Goal: Task Accomplishment & Management: Use online tool/utility

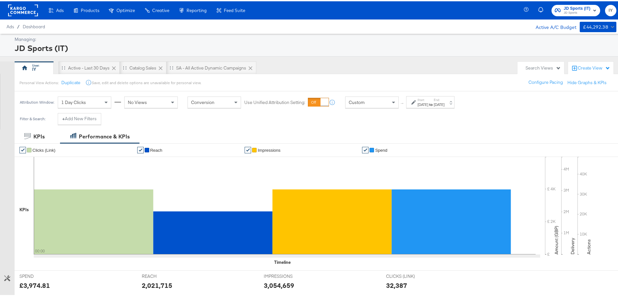
click at [380, 102] on div "Custom" at bounding box center [372, 100] width 53 height 11
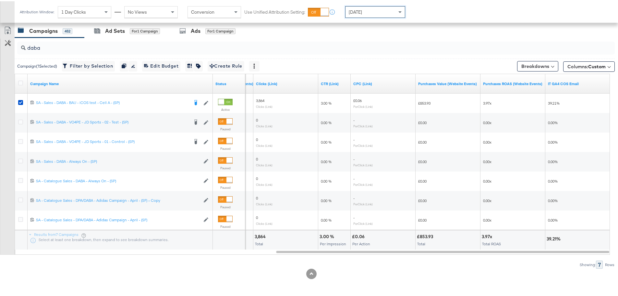
scroll to position [145, 0]
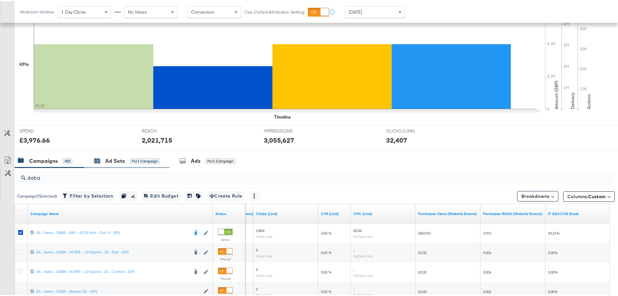
click at [117, 156] on div "Ad Sets" at bounding box center [115, 159] width 20 height 7
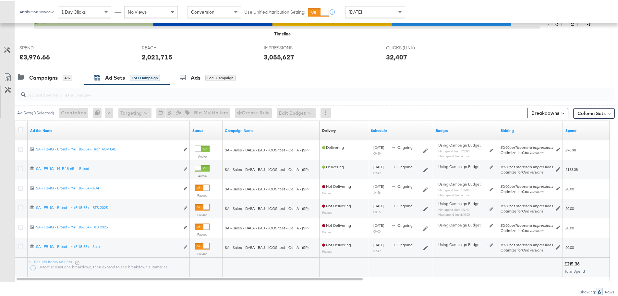
scroll to position [255, 0]
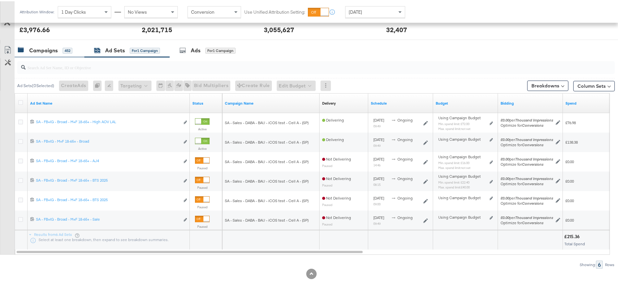
click at [46, 46] on div "Campaigns" at bounding box center [43, 48] width 29 height 7
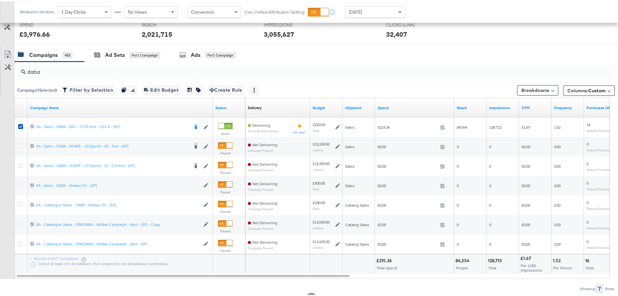
scroll to position [242, 0]
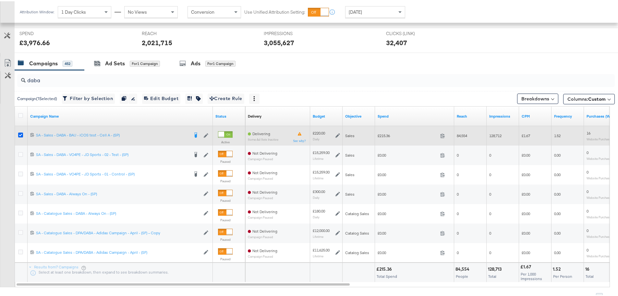
click at [20, 134] on icon at bounding box center [20, 133] width 5 height 5
click at [0, 0] on input "checkbox" at bounding box center [0, 0] width 0 height 0
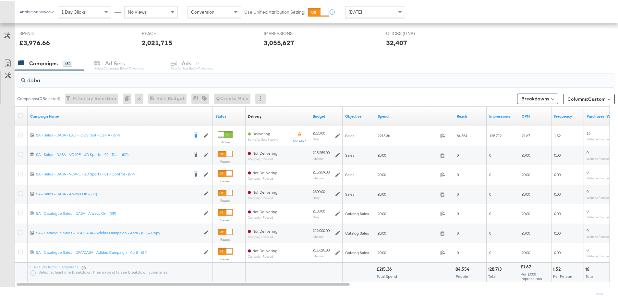
drag, startPoint x: 38, startPoint y: 79, endPoint x: -26, endPoint y: 79, distance: 63.9
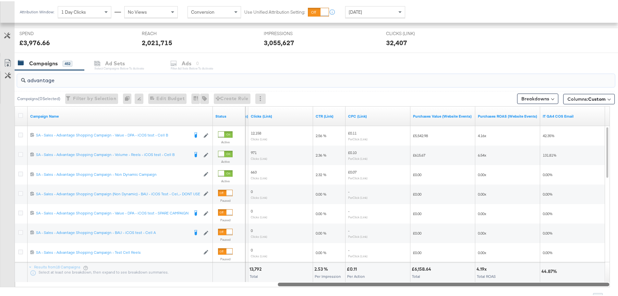
drag, startPoint x: 238, startPoint y: 284, endPoint x: 623, endPoint y: 260, distance: 385.4
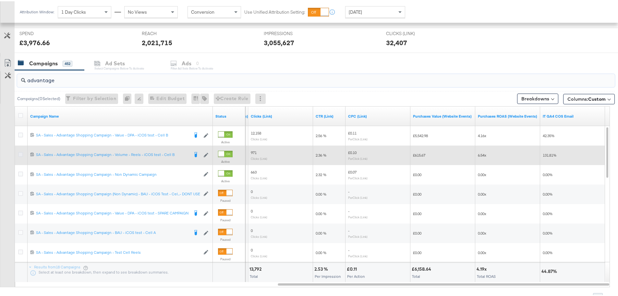
type input "advantage"
click at [19, 154] on icon at bounding box center [20, 153] width 5 height 5
click at [0, 0] on input "checkbox" at bounding box center [0, 0] width 0 height 0
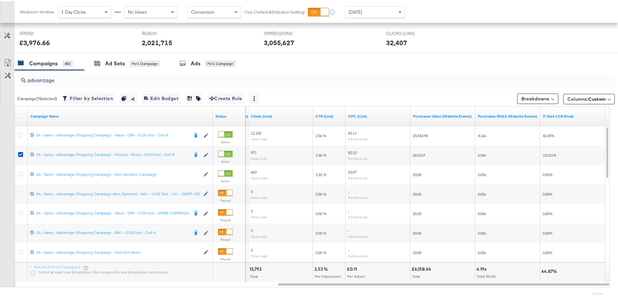
click at [135, 71] on input "advantage" at bounding box center [293, 76] width 535 height 13
click at [135, 64] on div "for 1 Campaign" at bounding box center [145, 62] width 30 height 6
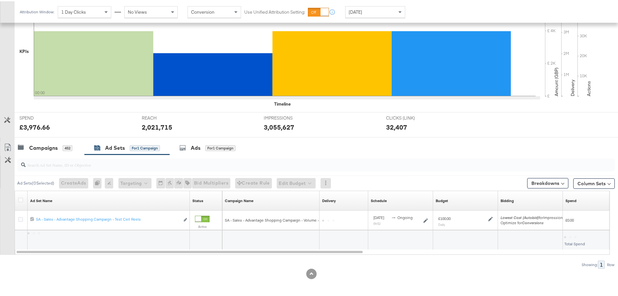
scroll to position [158, 0]
click at [205, 154] on div at bounding box center [315, 163] width 600 height 21
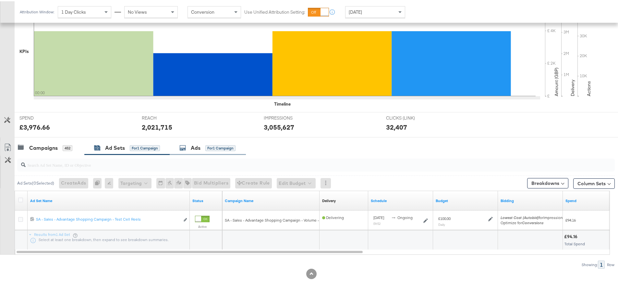
click at [203, 144] on div "Ads for 1 Campaign" at bounding box center [207, 146] width 56 height 7
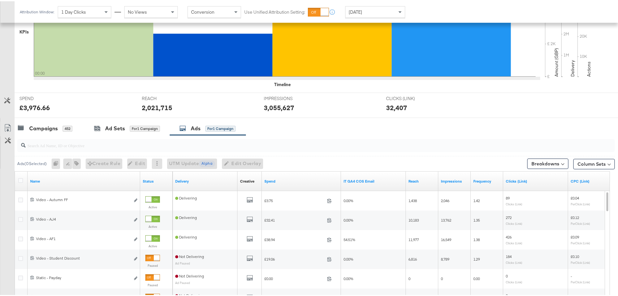
scroll to position [242, 0]
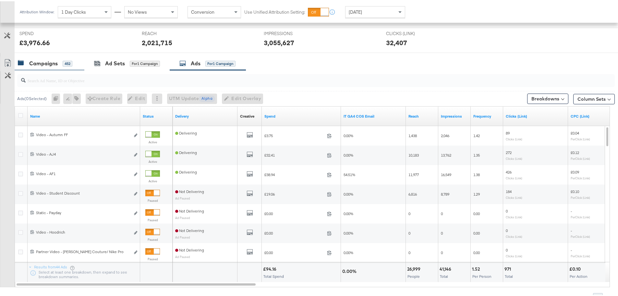
click at [43, 63] on div "Campaigns" at bounding box center [43, 61] width 29 height 7
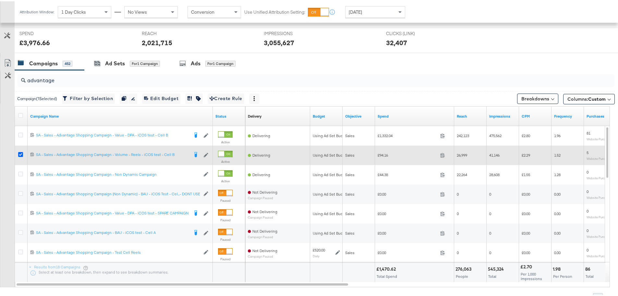
click at [20, 152] on icon at bounding box center [20, 153] width 5 height 5
click at [0, 0] on input "checkbox" at bounding box center [0, 0] width 0 height 0
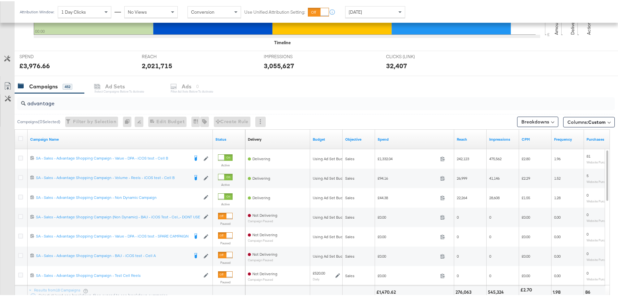
scroll to position [227, 0]
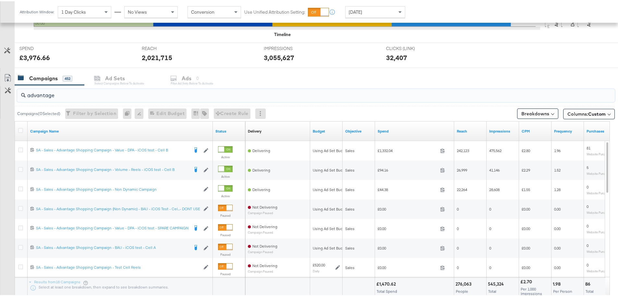
drag, startPoint x: 41, startPoint y: 96, endPoint x: 3, endPoint y: 101, distance: 38.7
click at [3, 101] on div "advantage Campaigns ( 0 Selected) Filter by Selection Filter 0 campaigns 0 Rena…" at bounding box center [307, 199] width 615 height 231
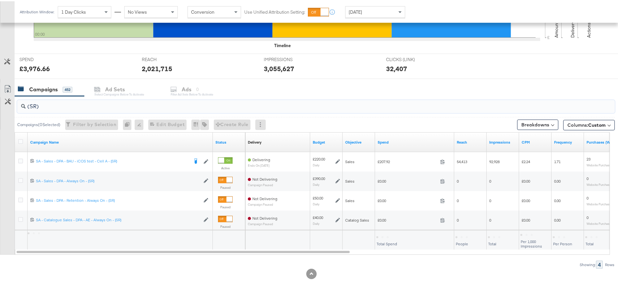
scroll to position [216, 0]
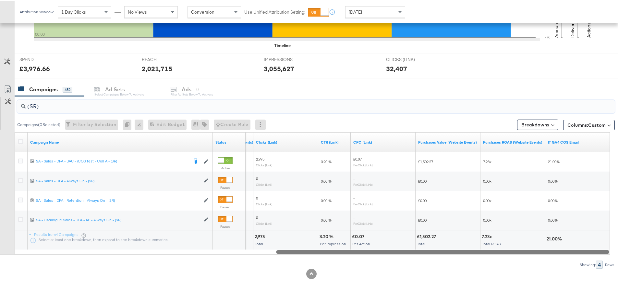
drag, startPoint x: 199, startPoint y: 248, endPoint x: 489, endPoint y: 255, distance: 289.3
click at [489, 255] on div "(SR) Campaigns ( 0 Selected) Filter by Selection Filter 0 campaigns 0 Rename 0 …" at bounding box center [307, 181] width 615 height 172
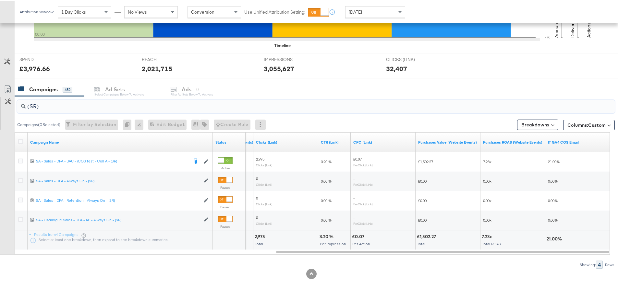
type input "(SR)"
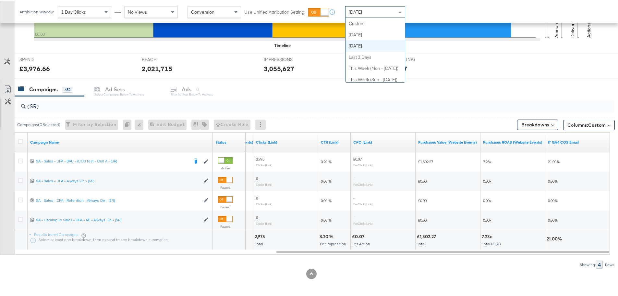
click at [370, 16] on div "[DATE] Custom [DATE] [DATE] Last 3 Days This Week (Mon - [DATE]) This Week (Sun…" at bounding box center [375, 11] width 60 height 12
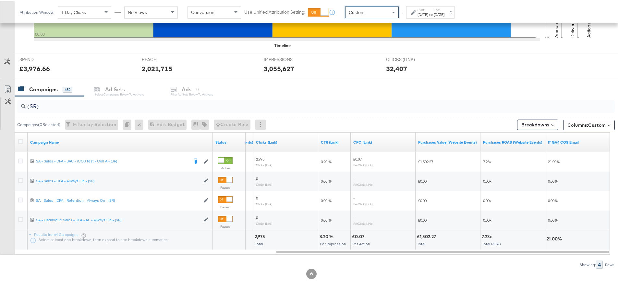
click at [434, 15] on strong "to" at bounding box center [431, 13] width 6 height 5
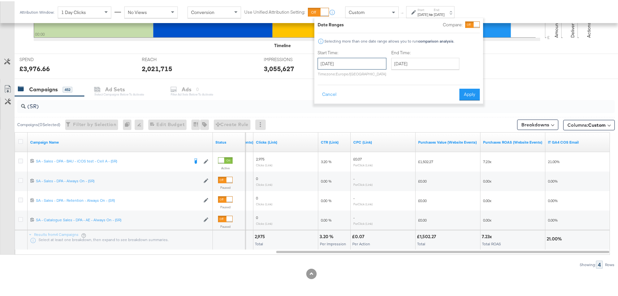
click at [357, 68] on input "[DATE]" at bounding box center [352, 62] width 69 height 12
click at [338, 122] on td "22" at bounding box center [336, 122] width 11 height 9
type input "[DATE]"
click at [445, 63] on input "[DATE]" at bounding box center [427, 62] width 68 height 12
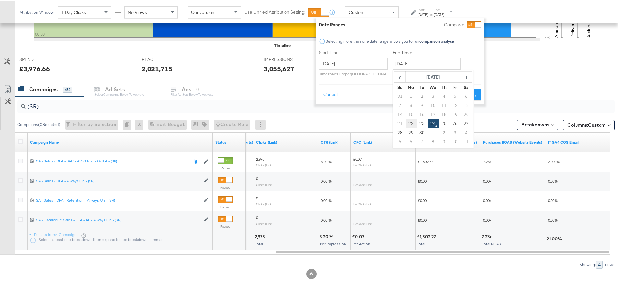
click at [413, 119] on td "22" at bounding box center [411, 122] width 11 height 9
type input "[DATE]"
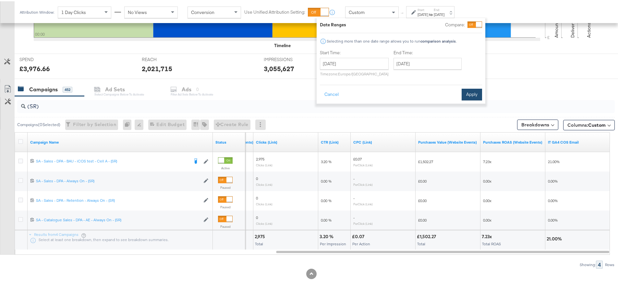
click at [475, 90] on button "Apply" at bounding box center [472, 93] width 20 height 12
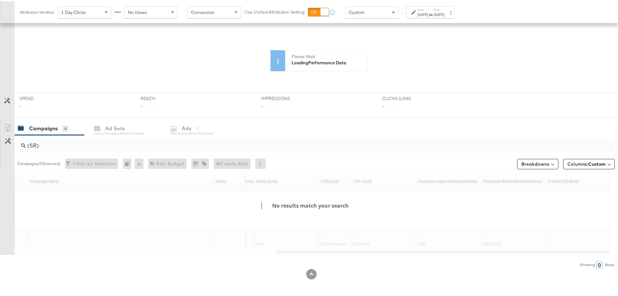
scroll to position [178, 0]
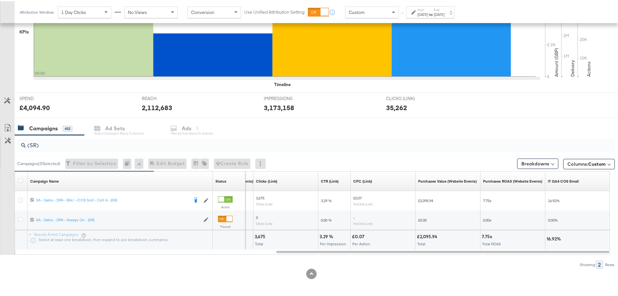
click at [445, 8] on div "Start: [DATE] to End: [DATE]" at bounding box center [431, 10] width 27 height 9
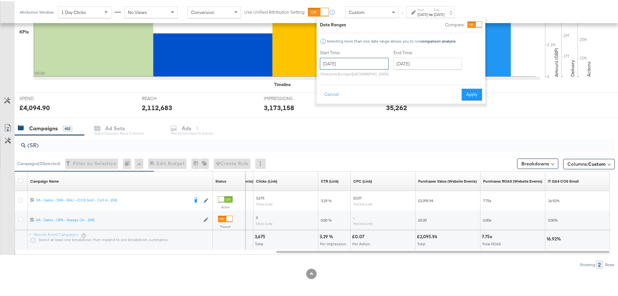
click at [360, 59] on input "[DATE]" at bounding box center [354, 62] width 69 height 12
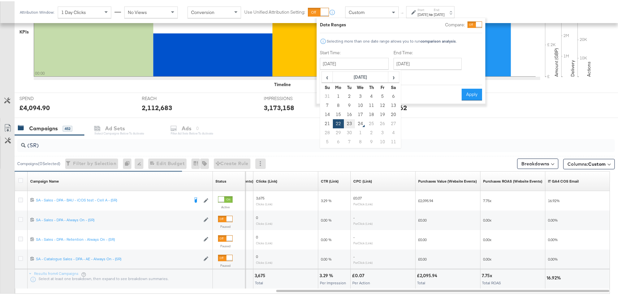
click at [349, 123] on td "23" at bounding box center [349, 122] width 11 height 9
type input "[DATE]"
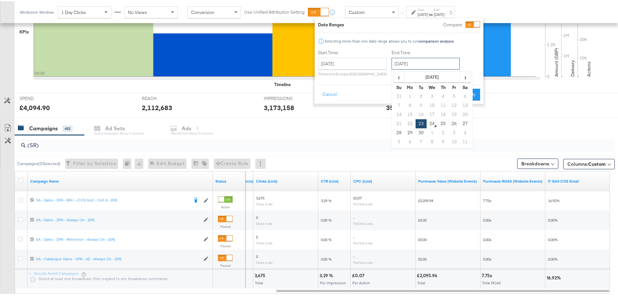
click at [413, 61] on input "[DATE]" at bounding box center [426, 62] width 68 height 12
click at [421, 118] on td "23" at bounding box center [421, 122] width 11 height 9
click at [470, 89] on button "Apply" at bounding box center [470, 93] width 20 height 12
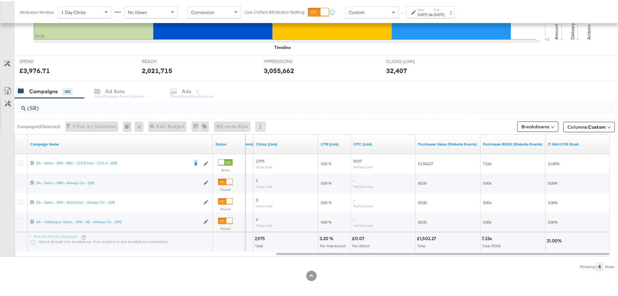
scroll to position [217, 0]
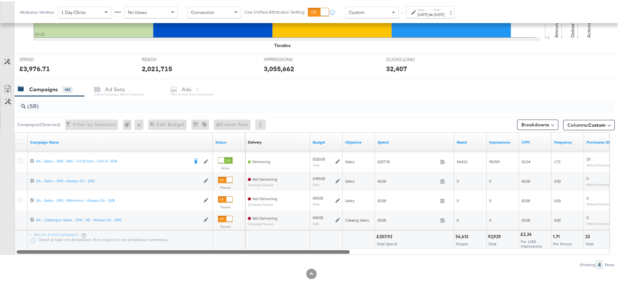
drag, startPoint x: 424, startPoint y: 250, endPoint x: 133, endPoint y: 257, distance: 290.9
click at [133, 257] on div "(SR) Campaigns ( 0 Selected) Filter by Selection Filter 0 campaigns 0 Rename 0 …" at bounding box center [307, 181] width 615 height 172
